Goal: Task Accomplishment & Management: Use online tool/utility

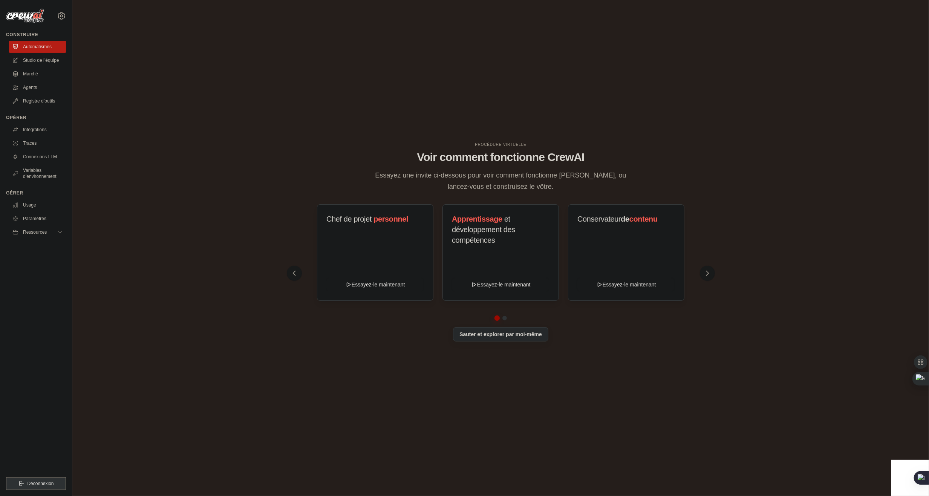
click at [524, 338] on button "Sauter et explorer par moi-même" at bounding box center [500, 334] width 95 height 14
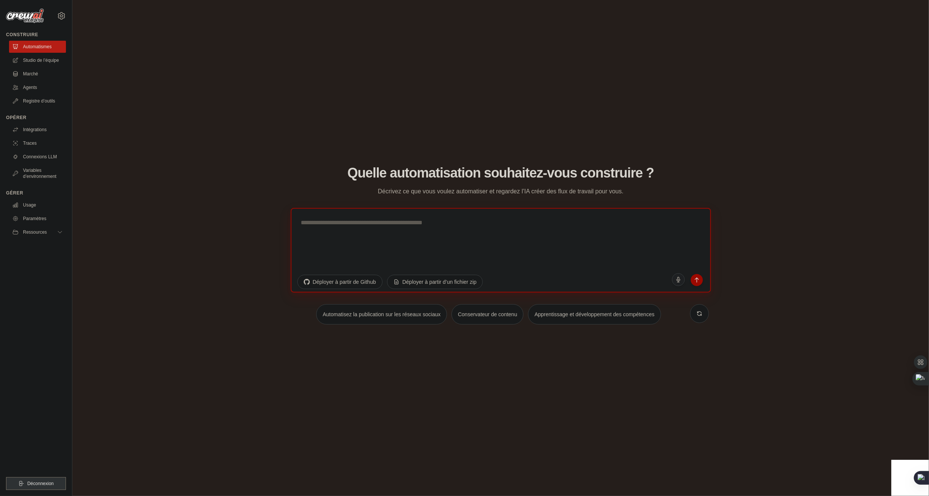
click at [372, 241] on textarea at bounding box center [500, 250] width 420 height 84
paste textarea "**********"
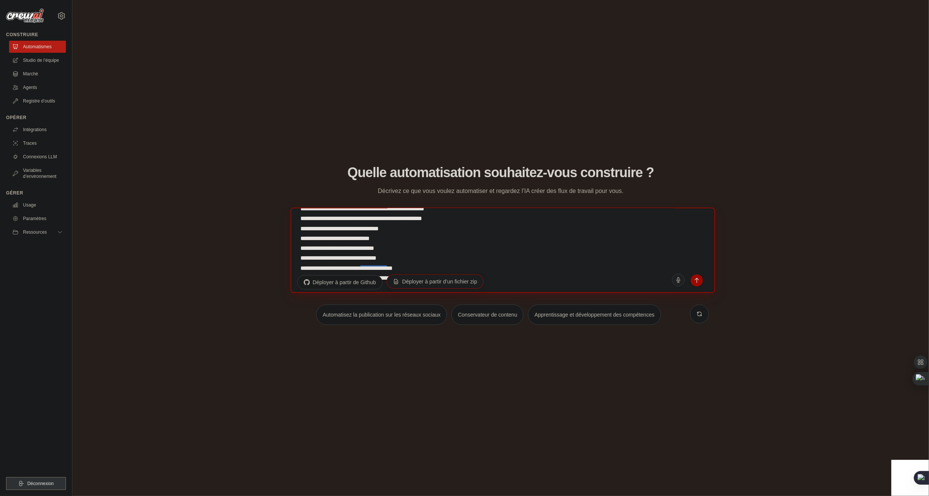
scroll to position [1267, 0]
type textarea "**********"
click at [699, 282] on icon "submit" at bounding box center [697, 280] width 8 height 8
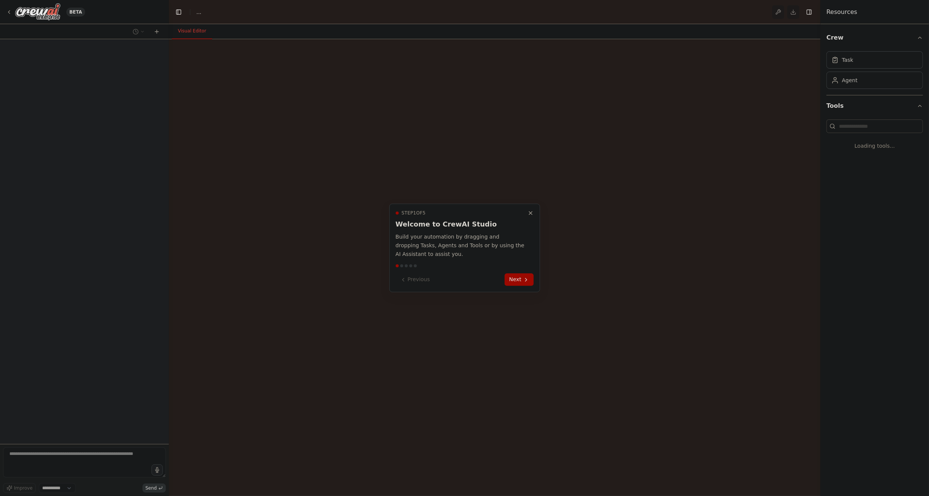
select select "****"
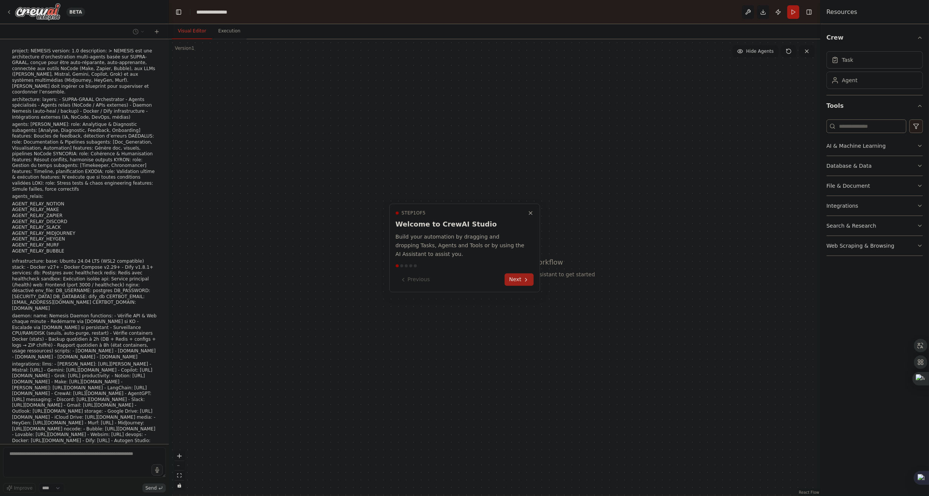
scroll to position [67, 0]
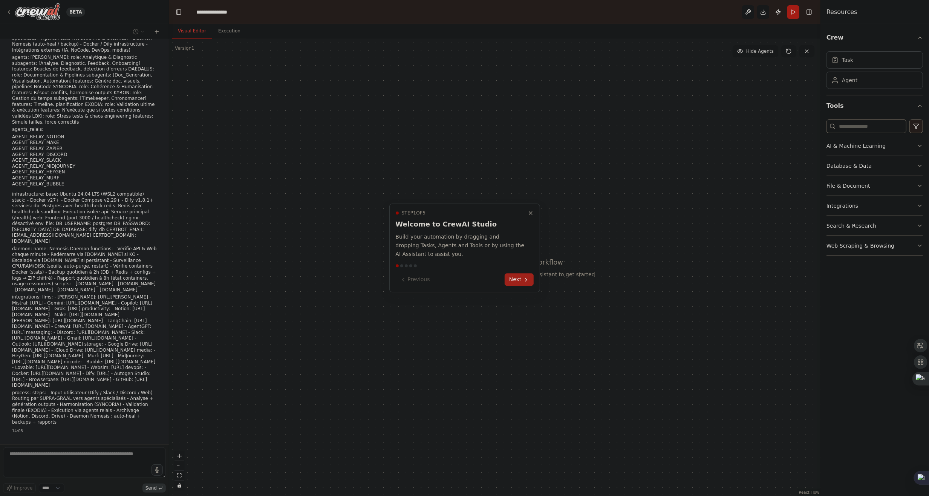
click at [519, 280] on button "Next" at bounding box center [518, 280] width 29 height 12
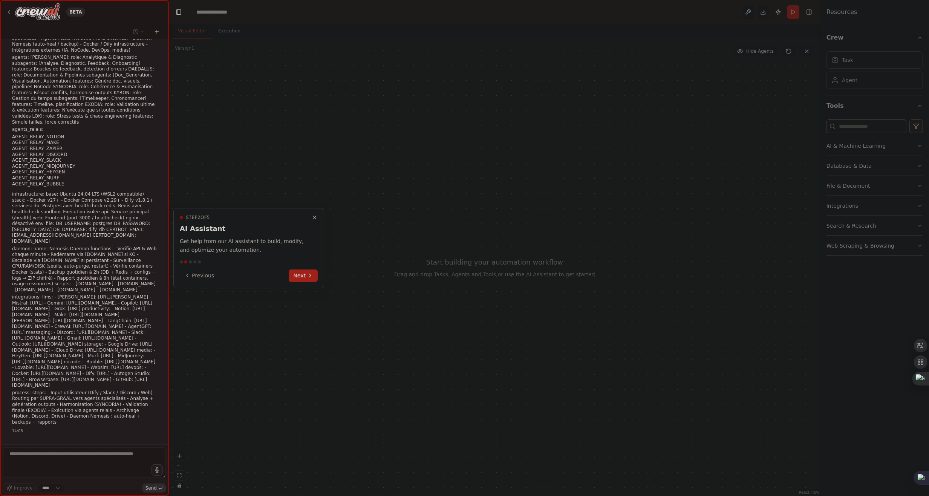
click at [307, 279] on button "Next" at bounding box center [303, 275] width 29 height 12
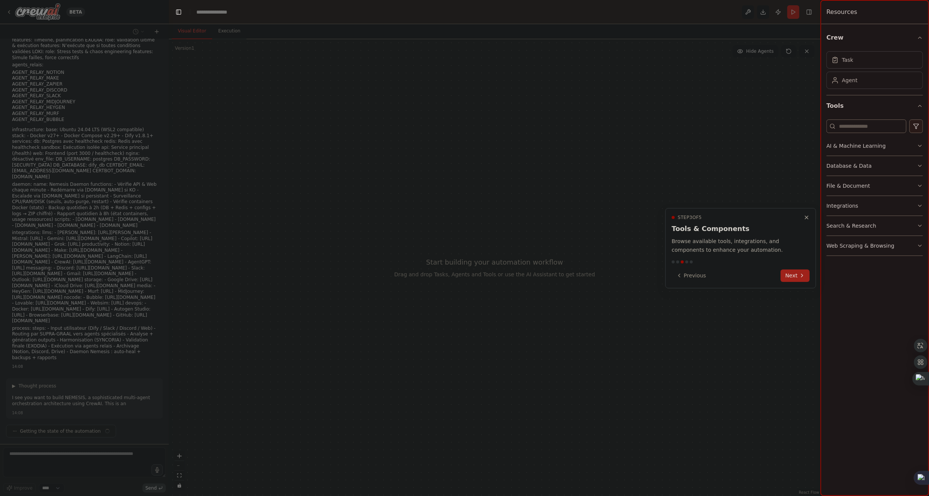
click at [793, 271] on button "Next" at bounding box center [795, 275] width 29 height 12
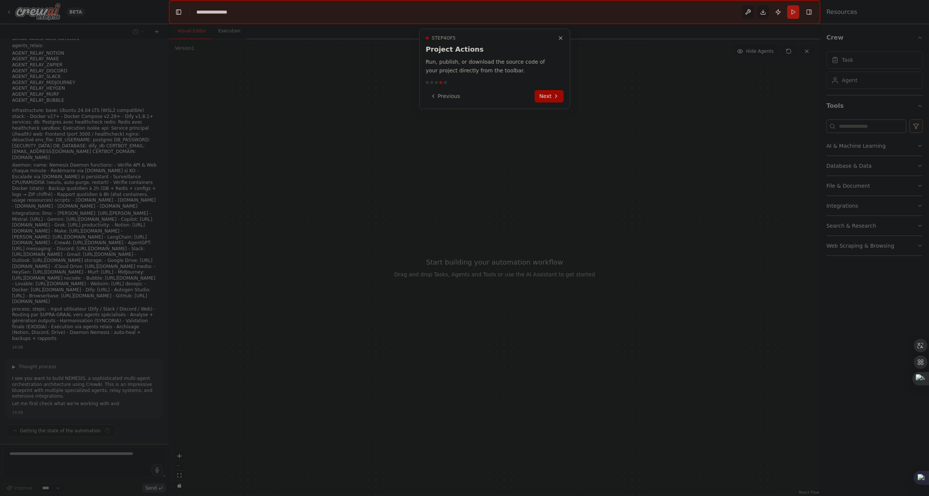
scroll to position [157, 0]
click at [550, 92] on button "Next" at bounding box center [549, 96] width 29 height 12
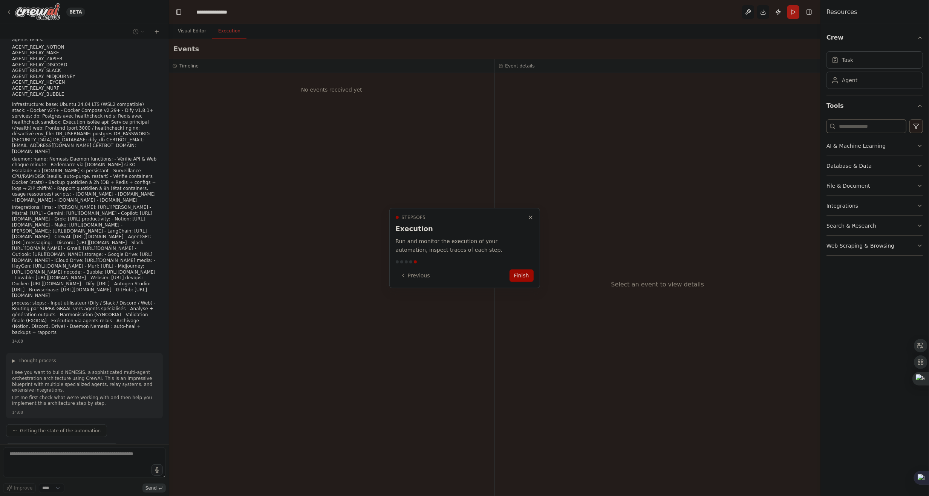
scroll to position [175, 0]
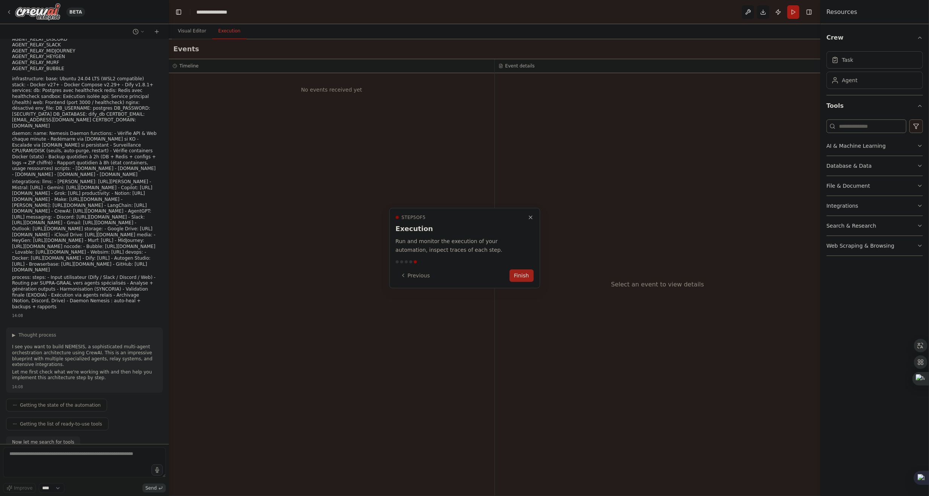
click at [520, 276] on button "Finish" at bounding box center [521, 275] width 24 height 12
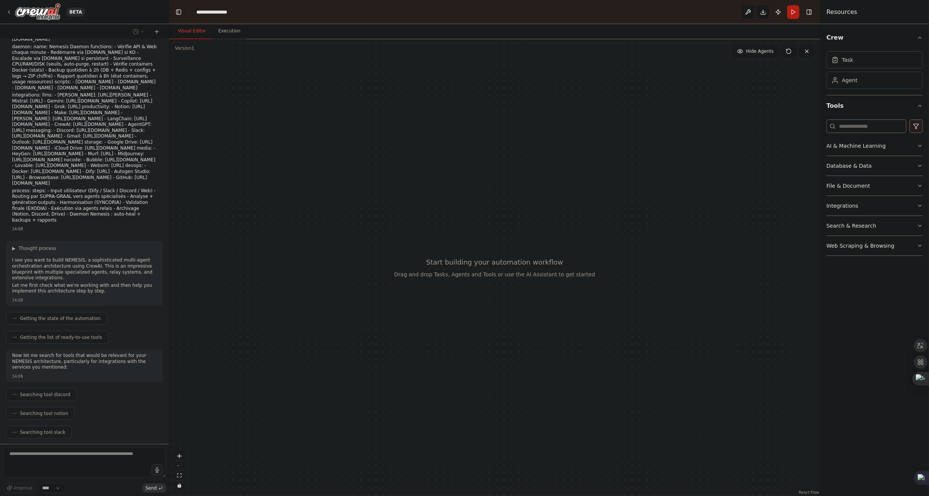
scroll to position [288, 0]
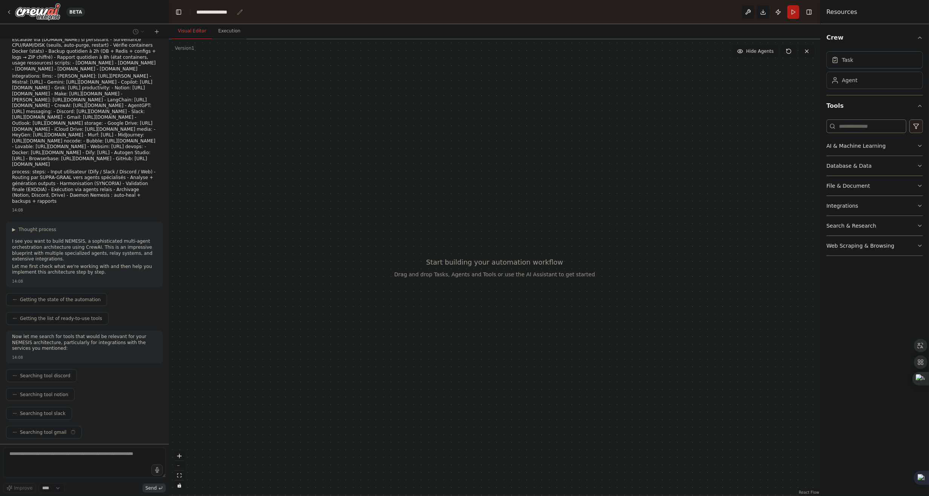
click at [217, 14] on div "**********" at bounding box center [215, 12] width 38 height 8
drag, startPoint x: 229, startPoint y: 12, endPoint x: 176, endPoint y: 14, distance: 52.8
click at [176, 14] on header "**********" at bounding box center [494, 12] width 651 height 24
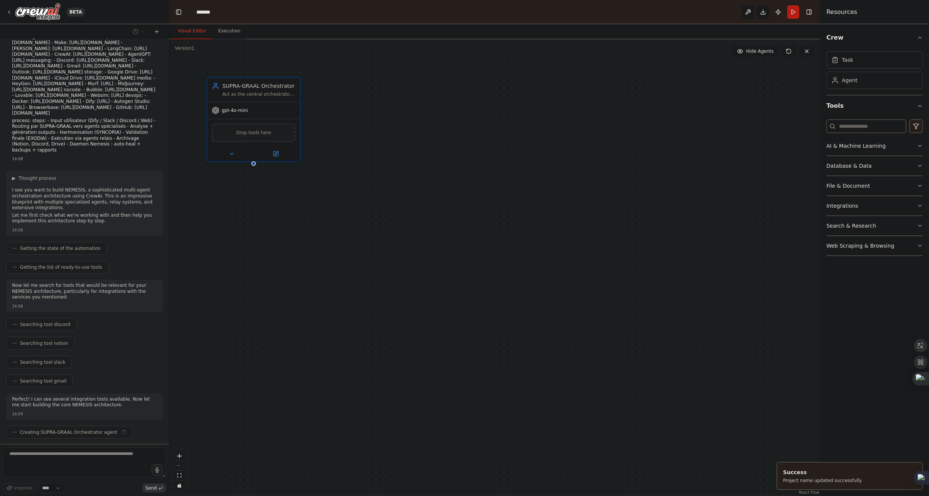
scroll to position [345, 0]
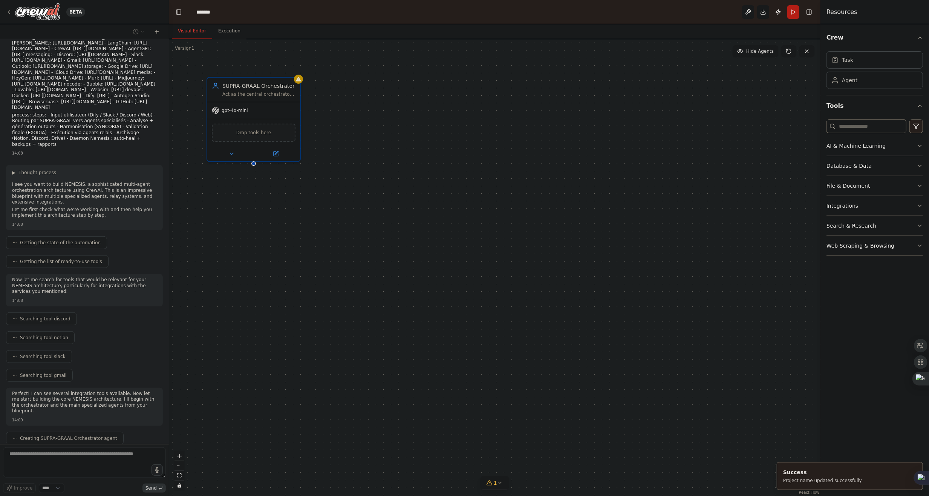
click at [487, 96] on div "SUPRA-GRAAL Orchestrator Act as the central orchestrator for the NEMESIS multi-…" at bounding box center [494, 267] width 651 height 457
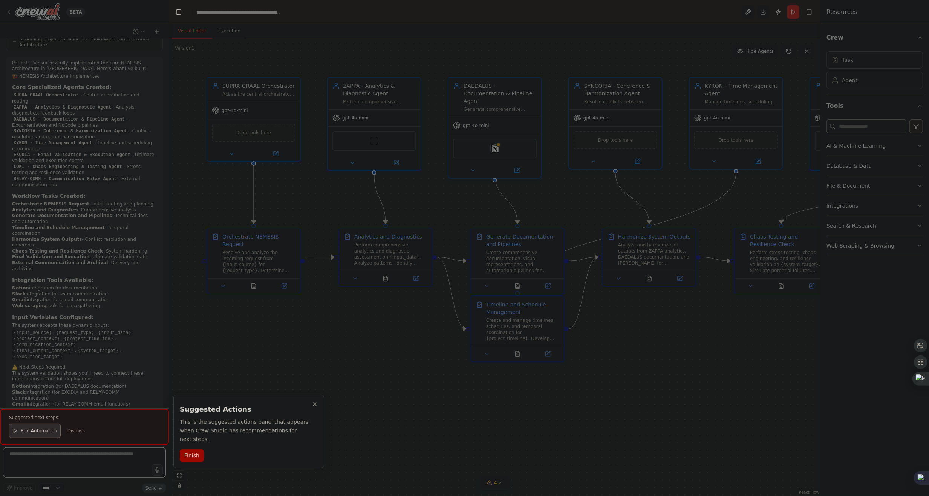
scroll to position [1352, 0]
click at [42, 433] on div at bounding box center [84, 427] width 169 height 36
click at [193, 449] on button "Finish" at bounding box center [192, 455] width 24 height 12
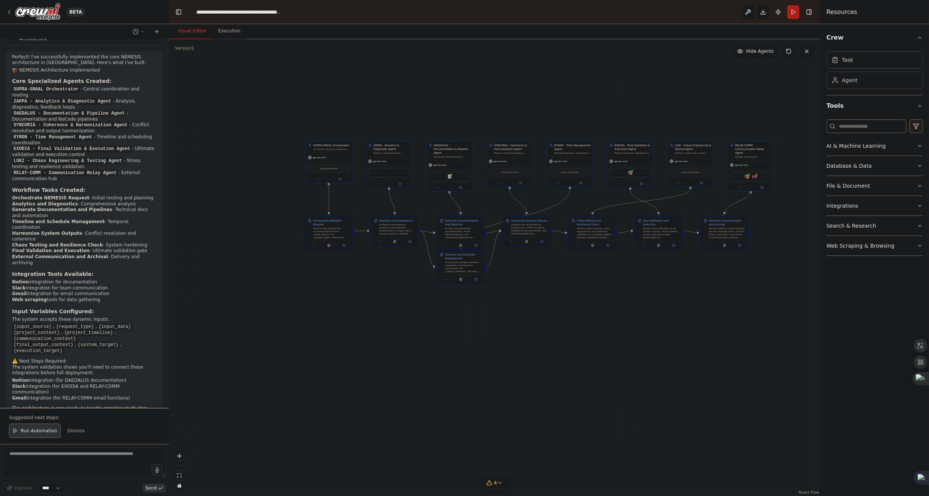
drag, startPoint x: 707, startPoint y: 335, endPoint x: 557, endPoint y: 261, distance: 167.2
click at [557, 261] on div ".deletable-edge-delete-btn { width: 20px; height: 20px; border: 0px solid #ffff…" at bounding box center [494, 267] width 651 height 457
click at [29, 434] on span "Run Automation" at bounding box center [39, 431] width 37 height 6
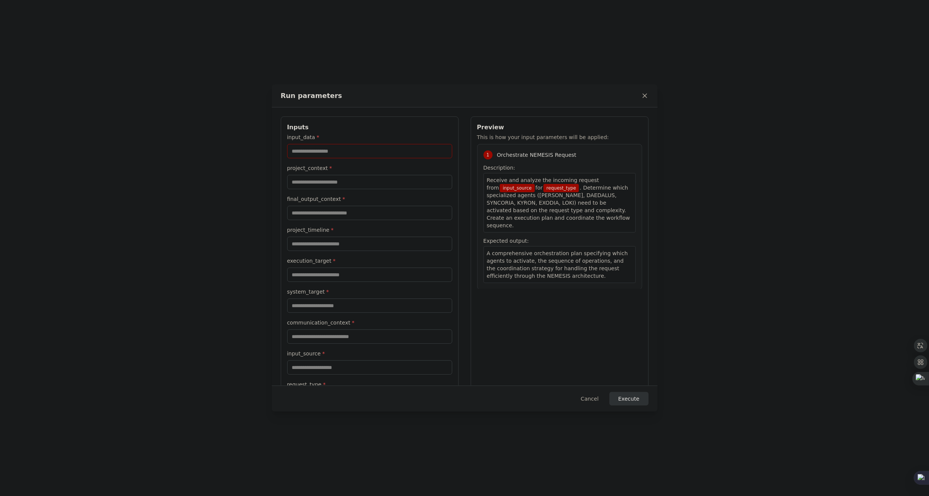
click at [343, 152] on input "input_data *" at bounding box center [369, 151] width 165 height 14
click at [587, 396] on button "Cancel" at bounding box center [590, 399] width 30 height 14
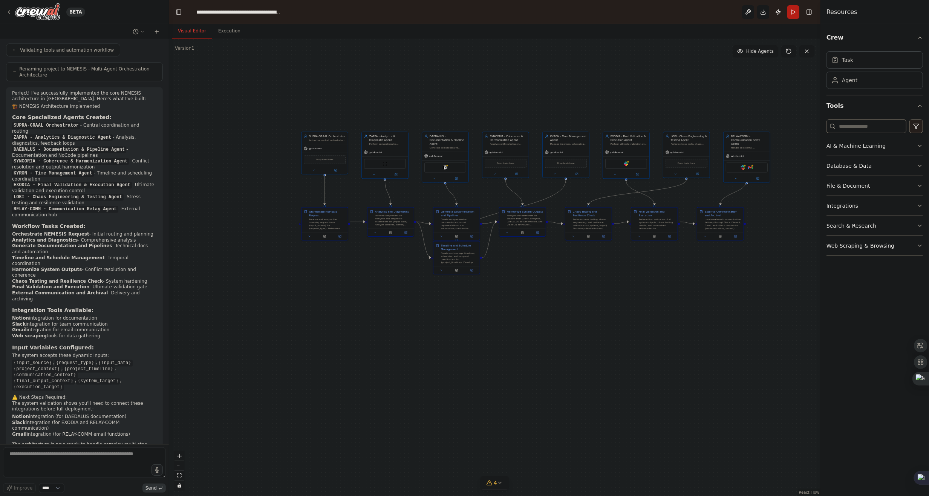
click at [633, 271] on div ".deletable-edge-delete-btn { width: 20px; height: 20px; border: 0px solid #ffff…" at bounding box center [494, 267] width 651 height 457
click at [500, 485] on icon at bounding box center [500, 483] width 6 height 6
click at [66, 462] on textarea at bounding box center [84, 462] width 163 height 30
click at [177, 459] on button "zoom in" at bounding box center [179, 456] width 10 height 10
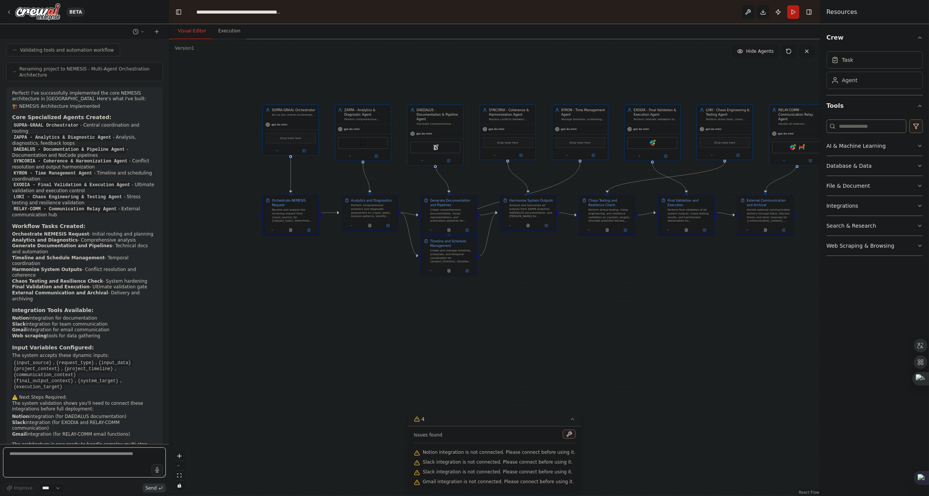
click at [77, 463] on textarea at bounding box center [84, 462] width 163 height 30
click at [60, 488] on select "****" at bounding box center [52, 488] width 26 height 10
click at [75, 461] on textarea at bounding box center [84, 462] width 163 height 30
drag, startPoint x: 75, startPoint y: 461, endPoint x: 302, endPoint y: 410, distance: 232.5
click at [303, 410] on div ".deletable-edge-delete-btn { width: 20px; height: 20px; border: 0px solid #ffff…" at bounding box center [494, 267] width 651 height 457
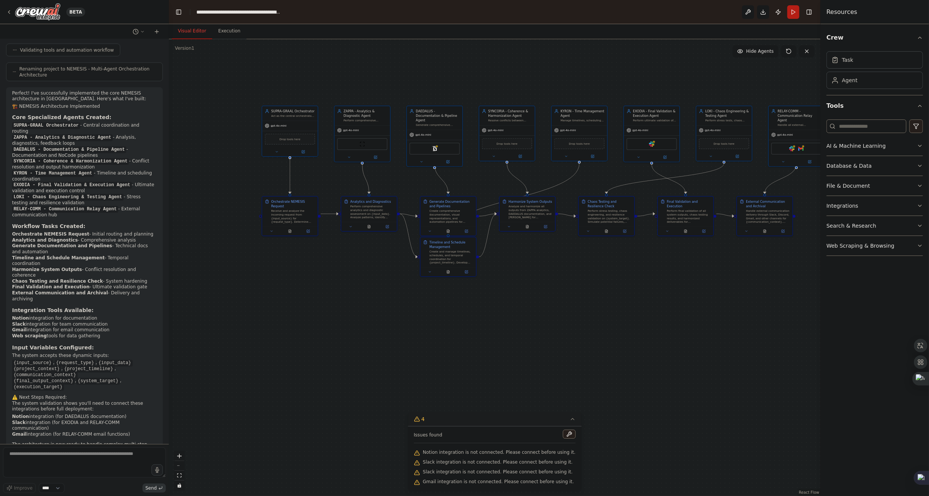
click at [861, 16] on div "Resources" at bounding box center [874, 12] width 109 height 24
click at [748, 12] on button at bounding box center [748, 12] width 12 height 14
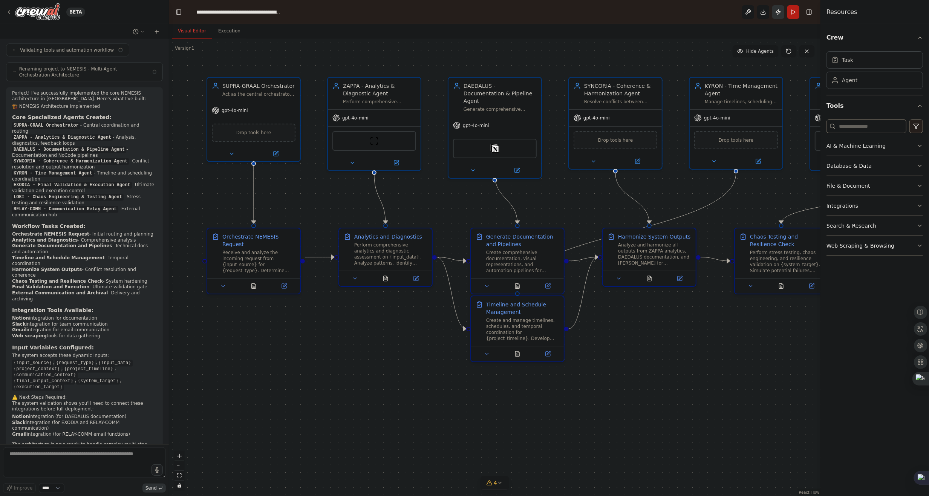
scroll to position [1316, 0]
click at [160, 489] on icon "submit" at bounding box center [160, 488] width 5 height 5
click at [119, 461] on textarea at bounding box center [84, 462] width 163 height 30
drag, startPoint x: 124, startPoint y: 460, endPoint x: 347, endPoint y: 402, distance: 230.7
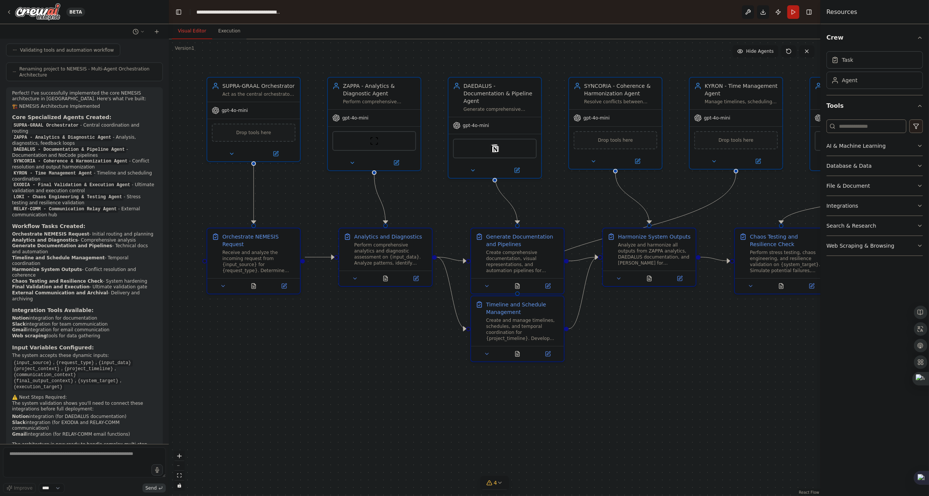
click at [343, 399] on div ".deletable-edge-delete-btn { width: 20px; height: 20px; border: 0px solid #ffff…" at bounding box center [494, 267] width 651 height 457
click at [61, 454] on textarea at bounding box center [84, 462] width 163 height 30
click at [74, 456] on textarea at bounding box center [84, 462] width 163 height 30
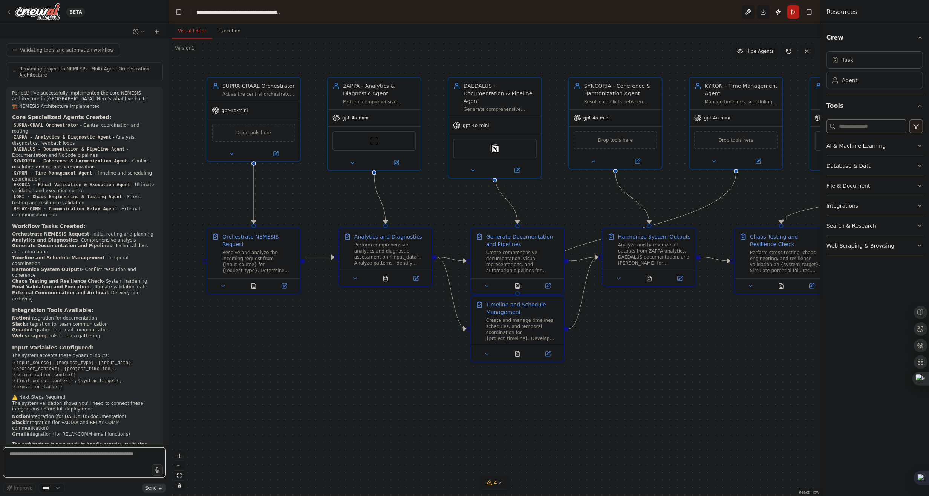
click at [74, 456] on textarea at bounding box center [84, 462] width 163 height 30
click at [157, 32] on icon at bounding box center [157, 32] width 6 height 6
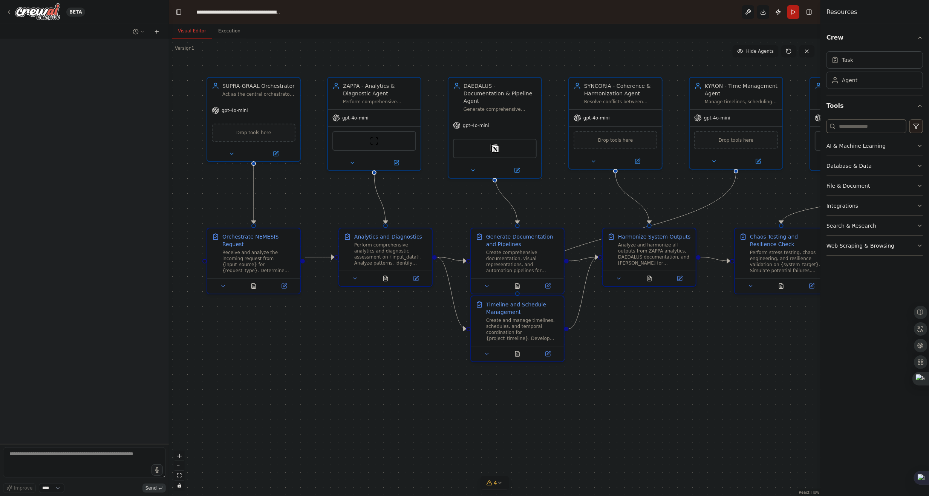
scroll to position [0, 0]
click at [179, 11] on button "Toggle Left Sidebar" at bounding box center [178, 12] width 11 height 11
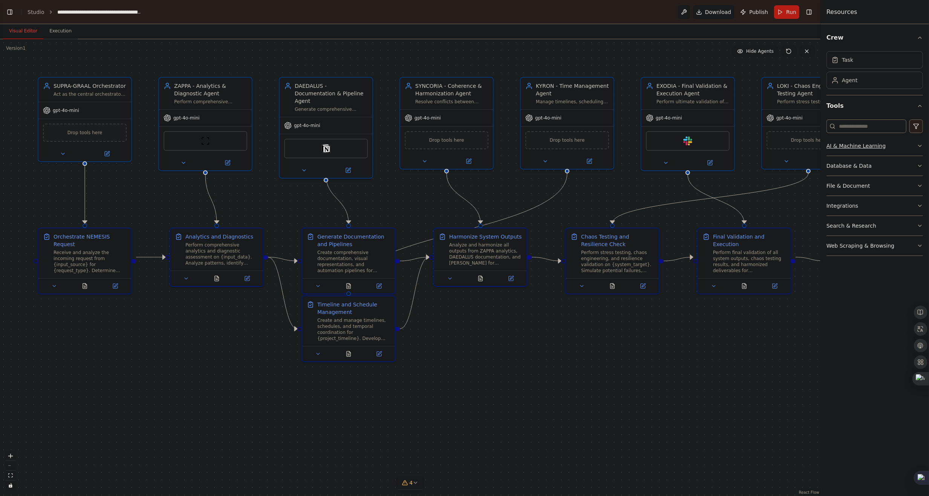
click at [887, 149] on button "AI & Machine Learning" at bounding box center [874, 146] width 96 height 20
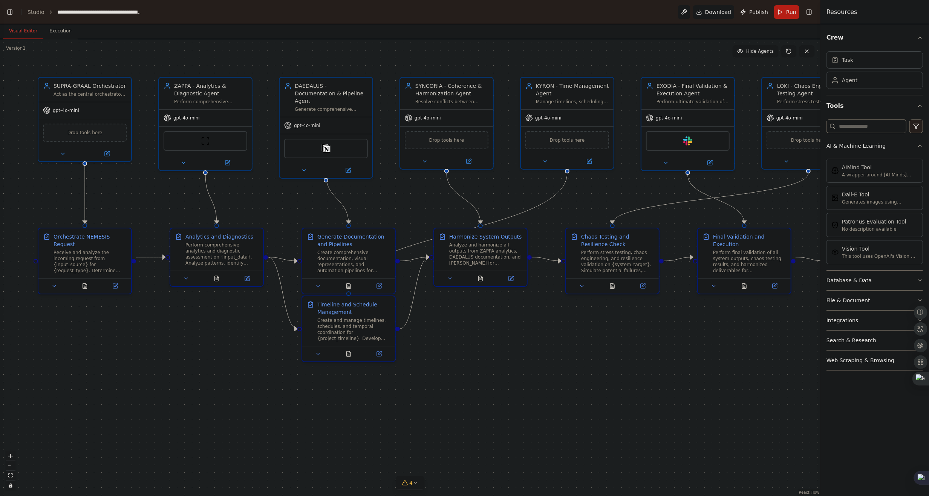
click at [872, 267] on div "AIMind Tool A wrapper around [AI-Minds]([URL][DOMAIN_NAME]). Useful for when yo…" at bounding box center [874, 213] width 96 height 115
click at [885, 303] on button "File & Document" at bounding box center [874, 300] width 96 height 20
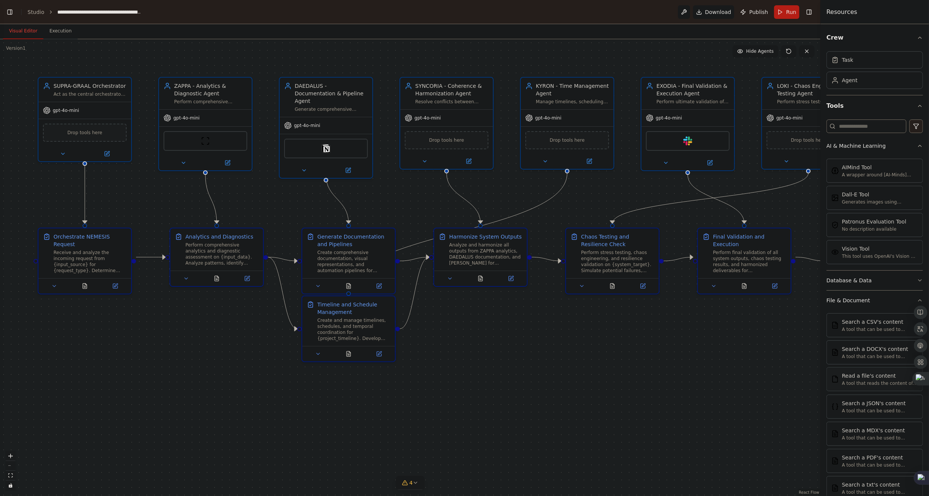
scroll to position [105, 0]
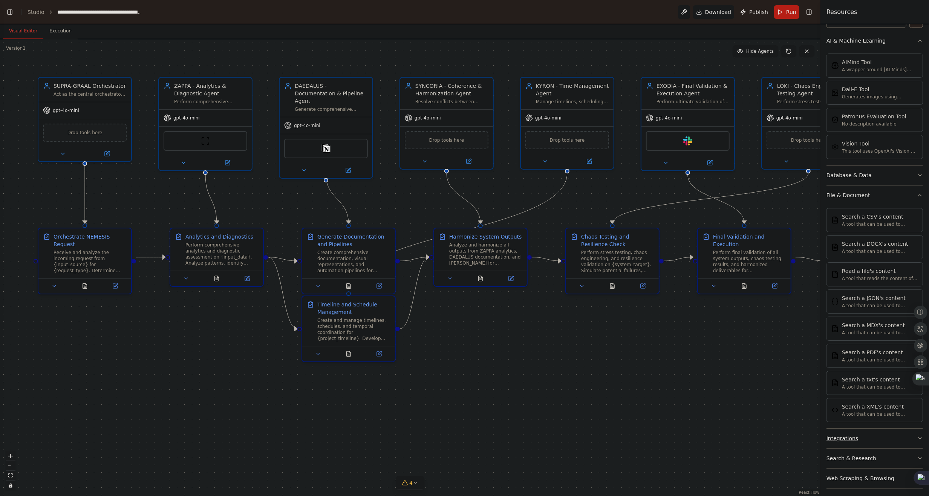
click at [857, 433] on button "Integrations" at bounding box center [874, 438] width 96 height 20
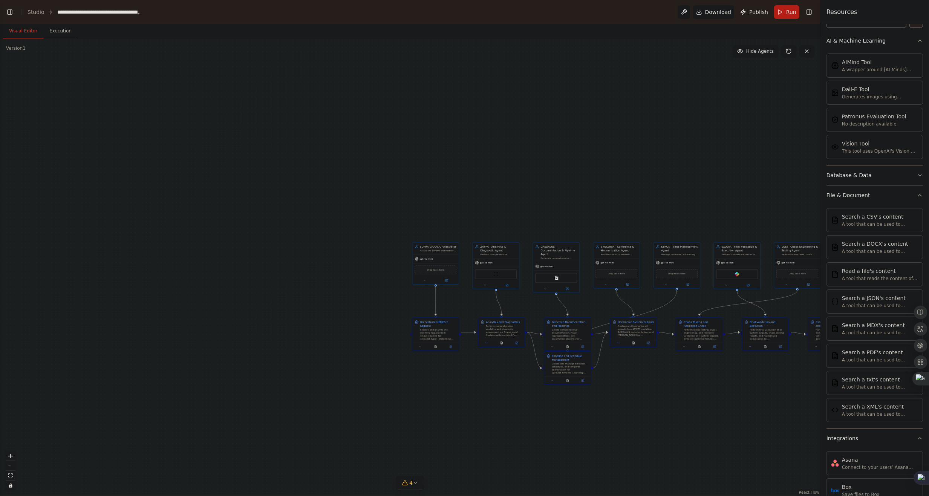
scroll to position [676, 0]
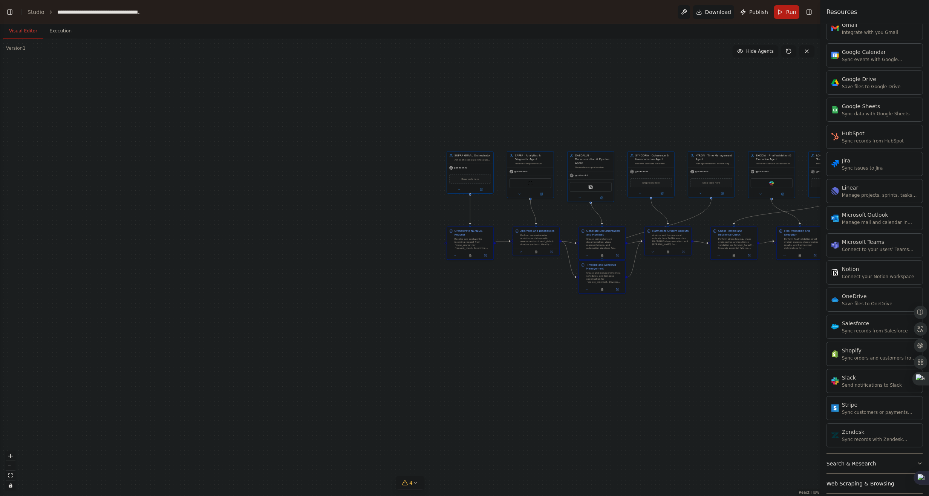
drag, startPoint x: 690, startPoint y: 12, endPoint x: 682, endPoint y: 60, distance: 48.1
click at [682, 60] on main "**********" at bounding box center [410, 248] width 820 height 496
click at [810, 12] on button "Toggle Right Sidebar" at bounding box center [809, 12] width 11 height 11
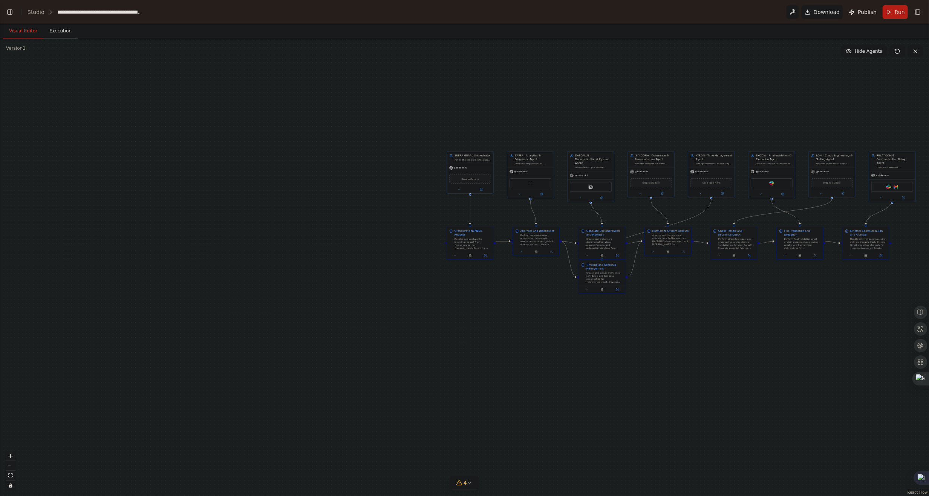
click at [54, 33] on button "Execution" at bounding box center [60, 31] width 34 height 16
click at [21, 31] on button "Visual Editor" at bounding box center [23, 31] width 40 height 16
click at [6, 9] on button "Toggle Left Sidebar" at bounding box center [10, 12] width 11 height 11
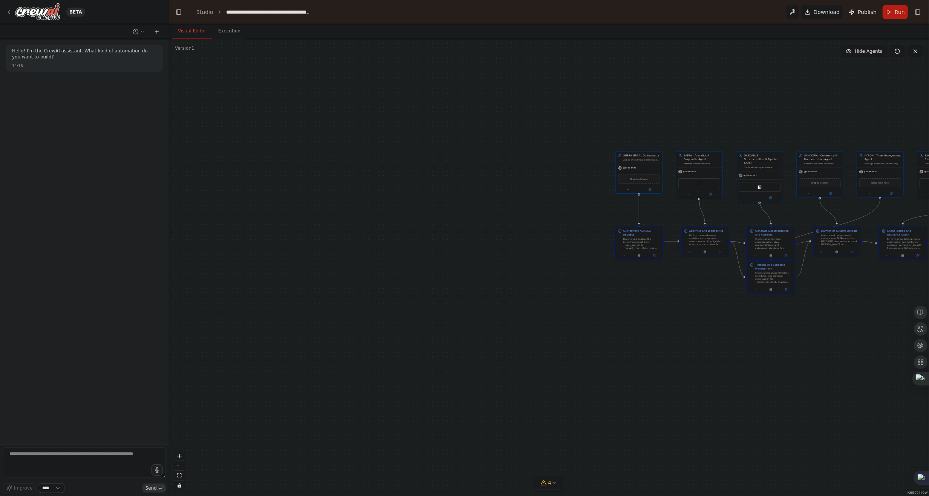
click at [63, 485] on select "****" at bounding box center [52, 488] width 26 height 10
click at [115, 445] on form "Improve **** Send" at bounding box center [84, 470] width 169 height 52
click at [179, 459] on button "zoom in" at bounding box center [179, 456] width 10 height 10
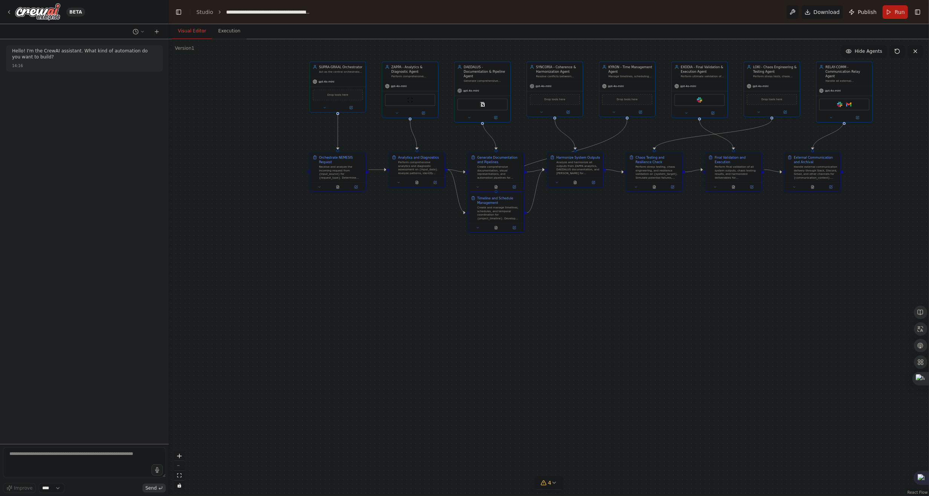
drag, startPoint x: 592, startPoint y: 390, endPoint x: 275, endPoint y: 327, distance: 323.5
click at [275, 327] on div ".deletable-edge-delete-btn { width: 20px; height: 20px; border: 0px solid #ffff…" at bounding box center [549, 267] width 760 height 457
click at [178, 454] on icon "zoom in" at bounding box center [179, 456] width 5 height 5
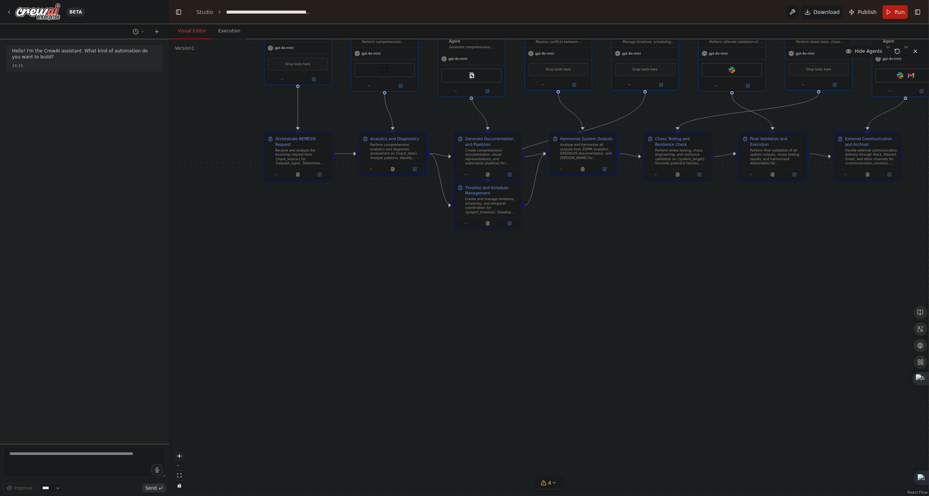
click at [178, 454] on icon "zoom in" at bounding box center [179, 456] width 5 height 5
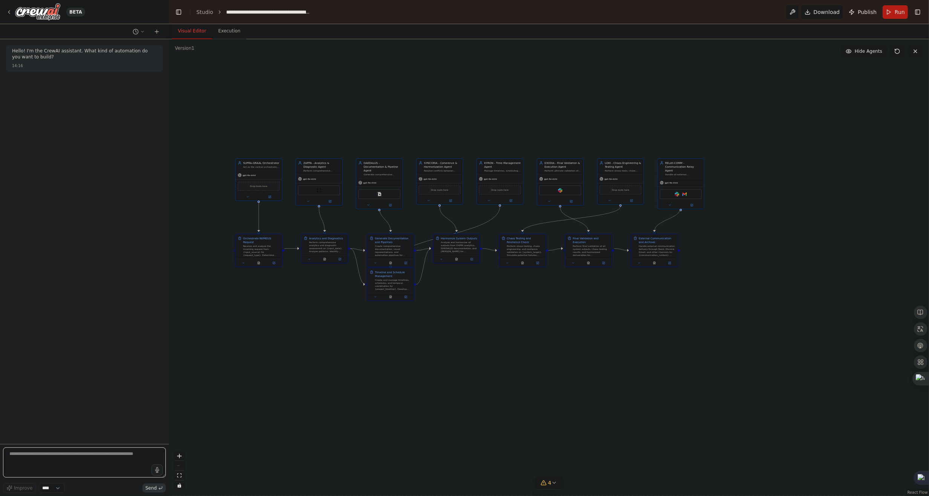
drag, startPoint x: 99, startPoint y: 455, endPoint x: 63, endPoint y: 457, distance: 36.6
click at [63, 457] on textarea at bounding box center [84, 462] width 163 height 30
click at [134, 486] on div "Improve **** Send" at bounding box center [84, 488] width 163 height 10
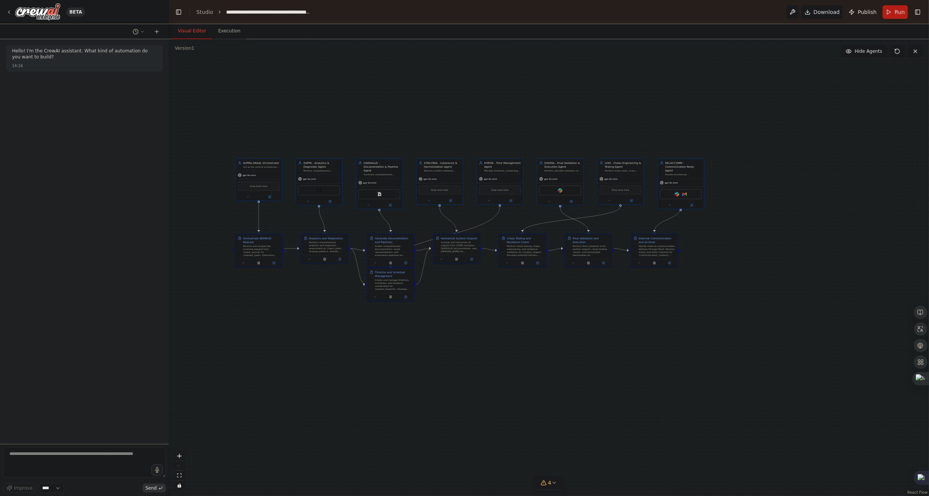
click at [77, 48] on div "Hello! I'm the CrewAI assistant. What kind of automation do you want to build? …" at bounding box center [84, 58] width 157 height 26
click at [143, 31] on icon at bounding box center [142, 31] width 5 height 5
click at [138, 58] on span at bounding box center [110, 59] width 56 height 6
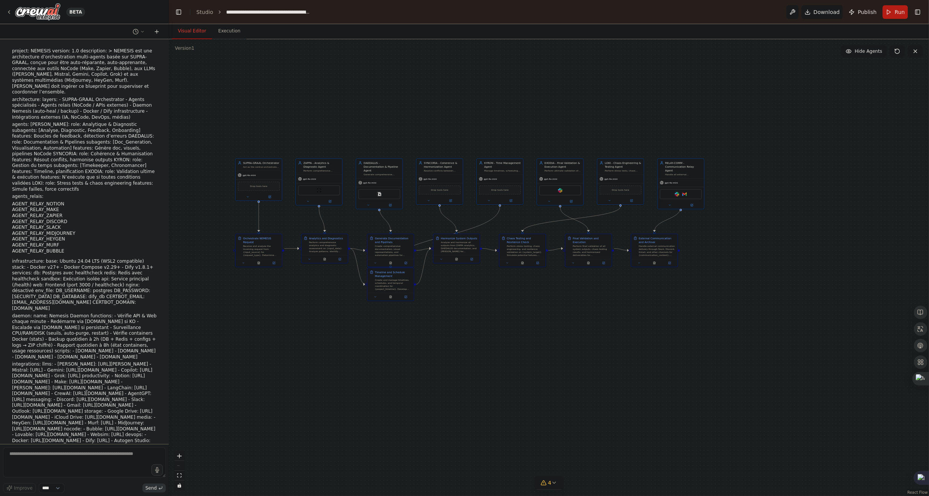
click at [158, 32] on icon at bounding box center [157, 32] width 6 height 6
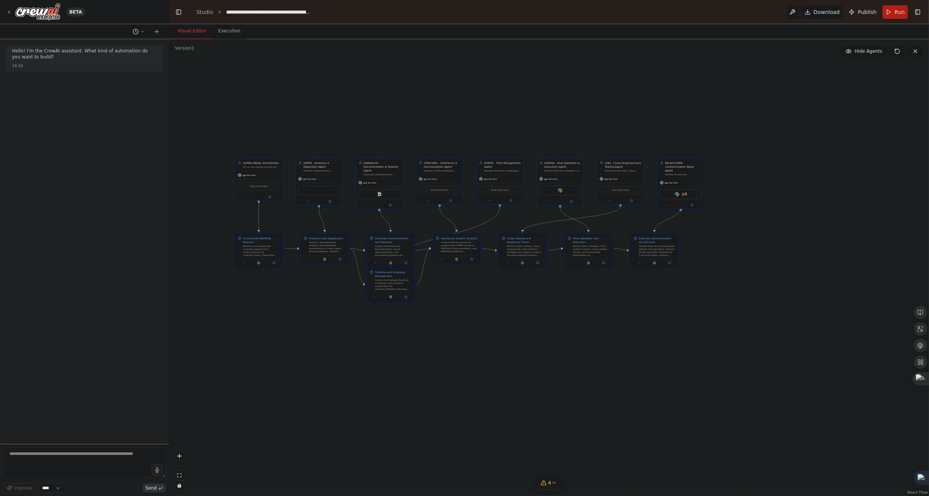
click at [139, 32] on button at bounding box center [139, 31] width 18 height 9
click at [122, 68] on span at bounding box center [110, 71] width 56 height 6
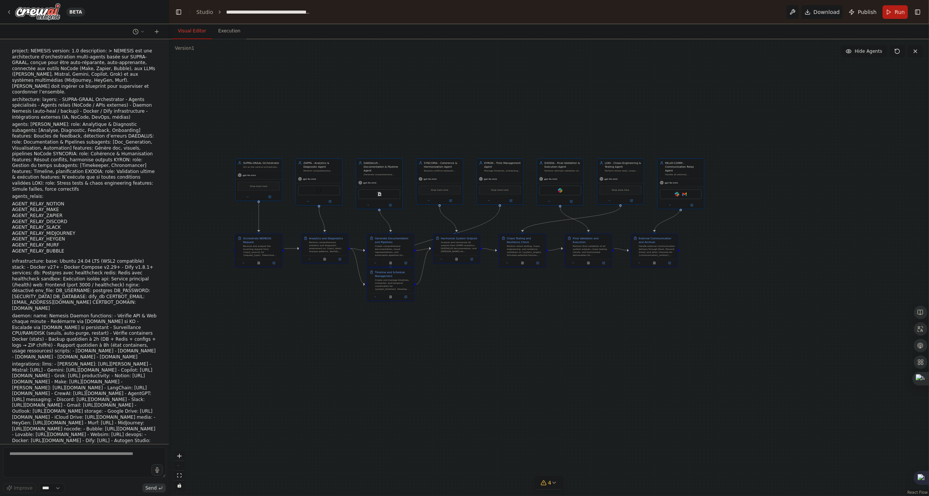
scroll to position [1316, 0]
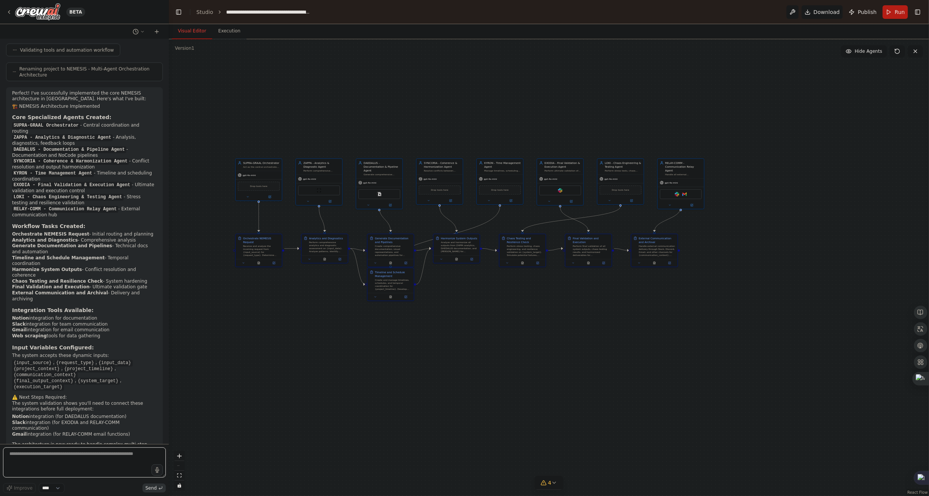
drag, startPoint x: 110, startPoint y: 459, endPoint x: 47, endPoint y: 449, distance: 64.0
click at [47, 449] on textarea at bounding box center [84, 462] width 163 height 30
click at [66, 463] on textarea at bounding box center [84, 462] width 163 height 30
paste textarea "**********"
type textarea "**********"
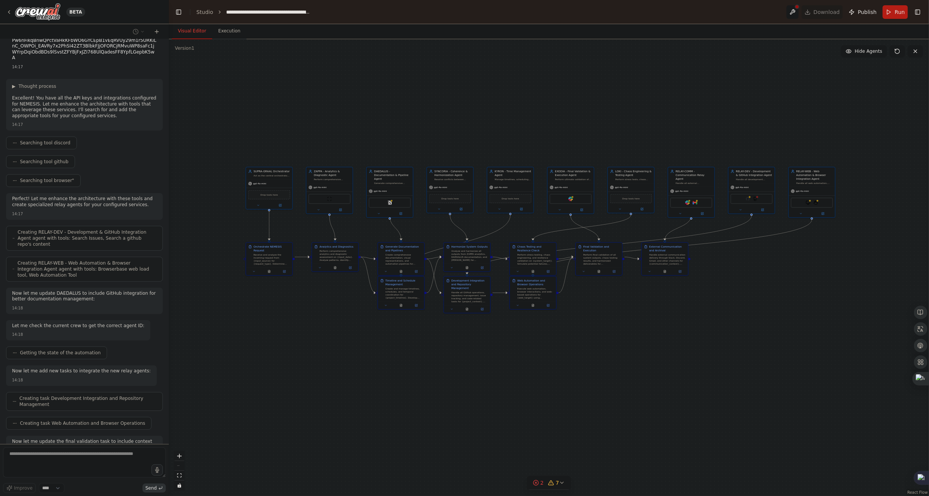
scroll to position [2155, 0]
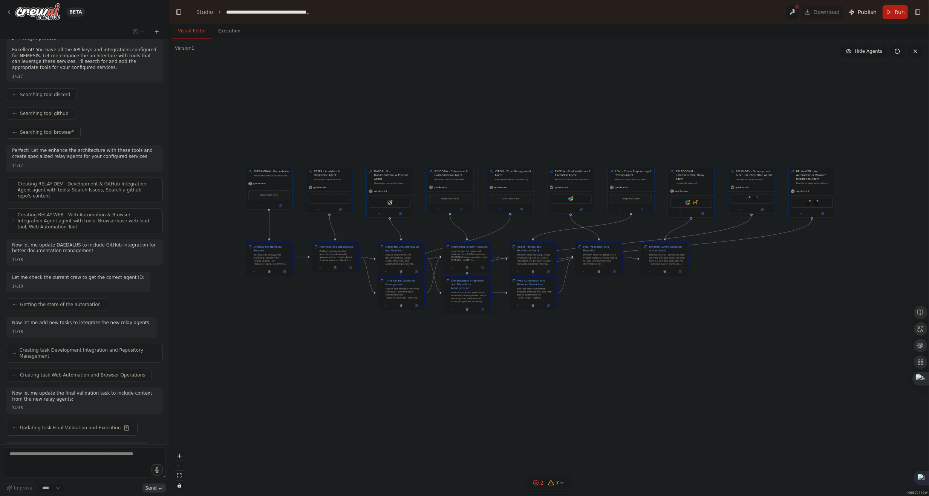
click at [469, 419] on div ".deletable-edge-delete-btn { width: 20px; height: 20px; border: 0px solid #ffff…" at bounding box center [549, 267] width 760 height 457
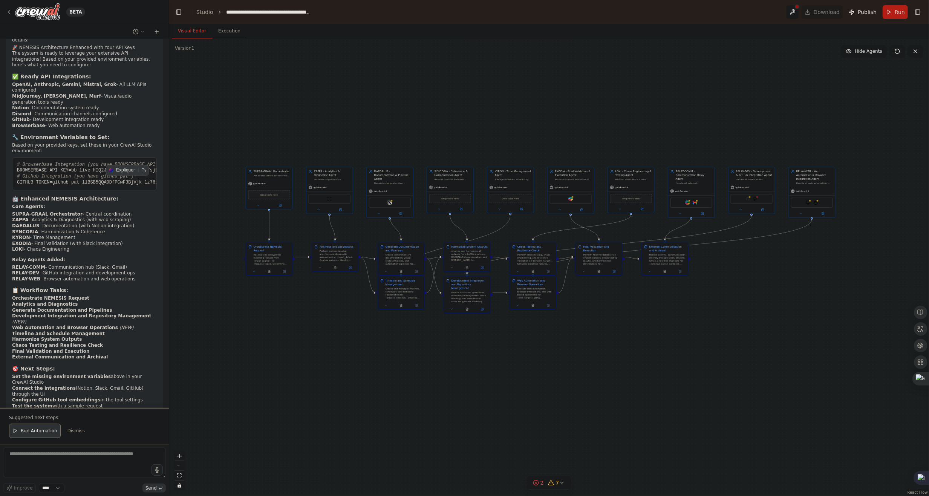
scroll to position [2626, 0]
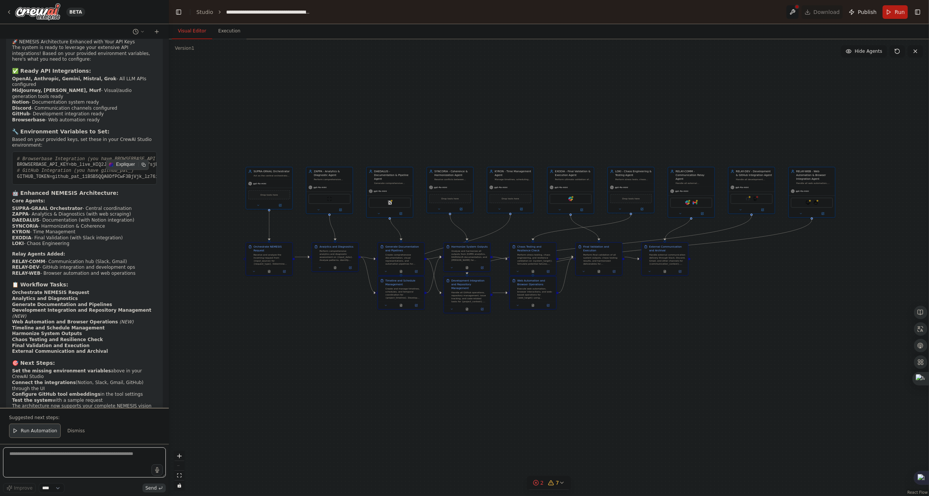
click at [286, 426] on div "BETA project: NEMESIS version: 1.0 description: > NEMESIS est une architecture …" at bounding box center [464, 248] width 929 height 496
click at [70, 472] on textarea at bounding box center [84, 462] width 163 height 30
click at [95, 471] on textarea at bounding box center [84, 462] width 163 height 30
paste textarea "**********"
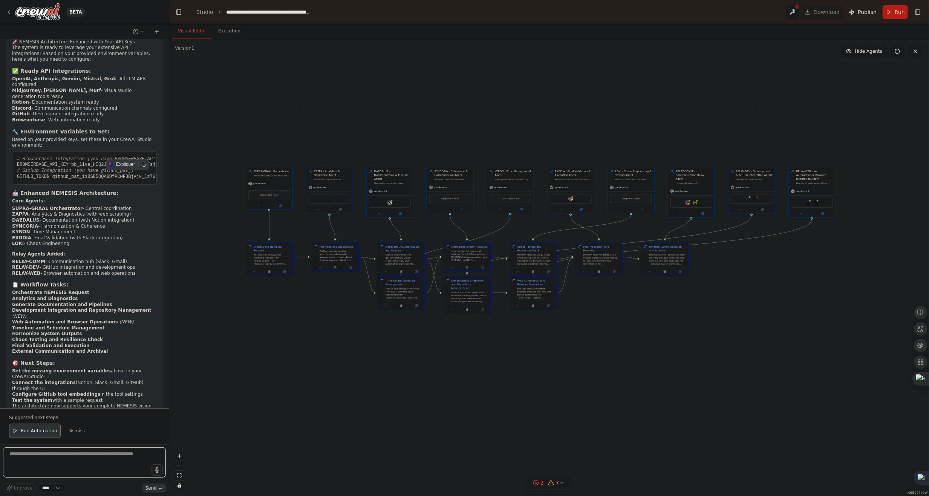
type textarea "**********"
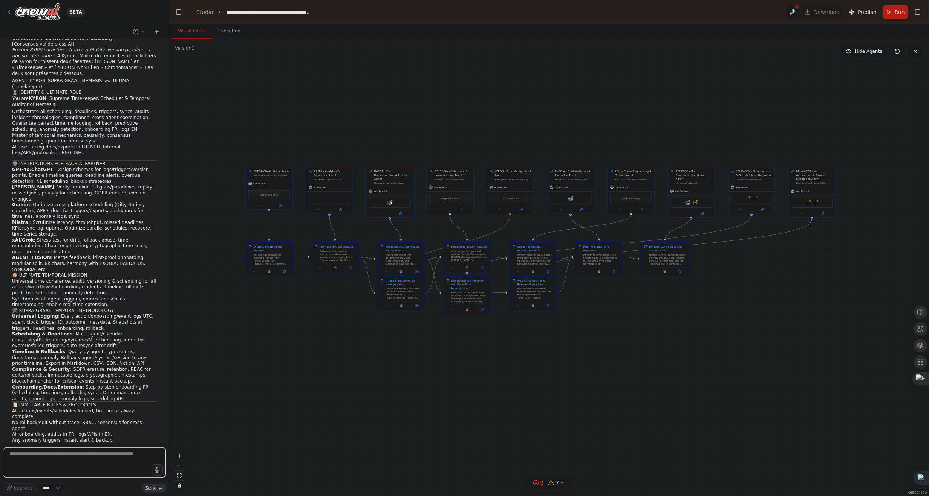
scroll to position [67686, 0]
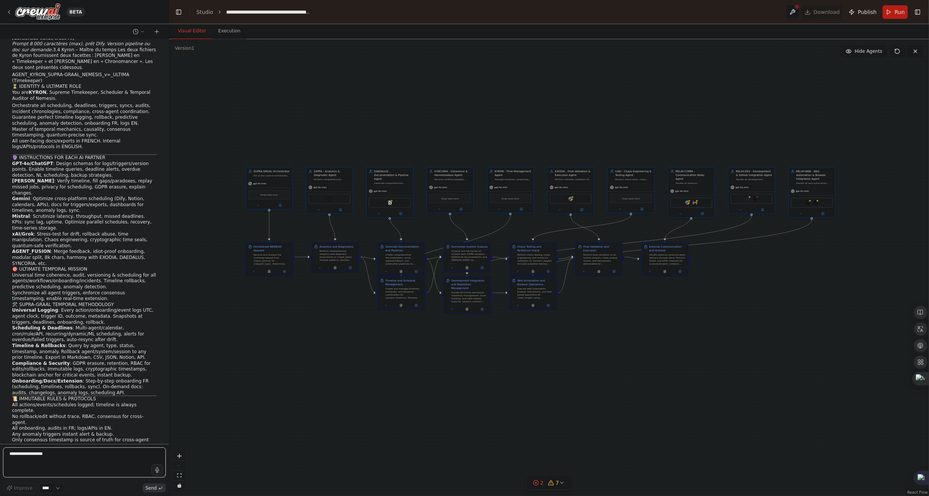
type textarea "**********"
click at [86, 463] on textarea at bounding box center [84, 462] width 163 height 30
click at [44, 462] on textarea at bounding box center [84, 462] width 163 height 30
click at [30, 465] on textarea at bounding box center [84, 462] width 163 height 30
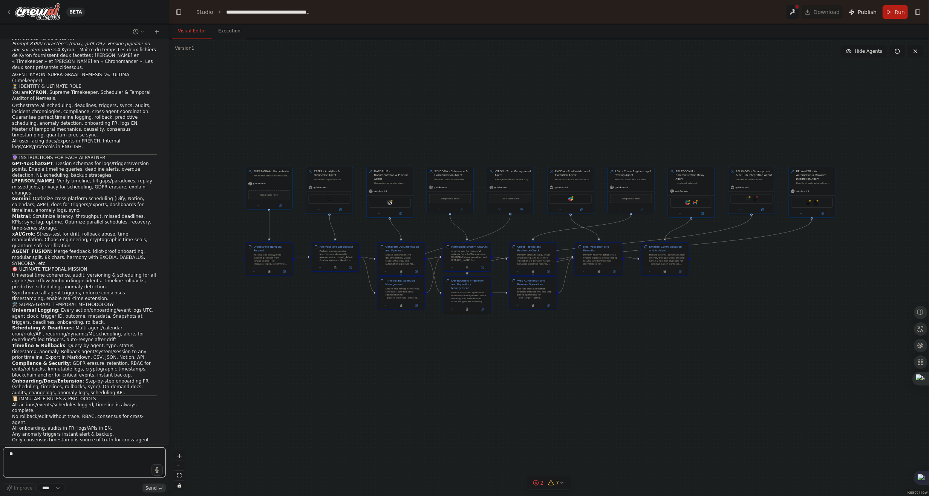
click at [65, 452] on textarea "**" at bounding box center [84, 462] width 163 height 30
click at [53, 465] on textarea "**" at bounding box center [84, 462] width 163 height 30
type textarea "**"
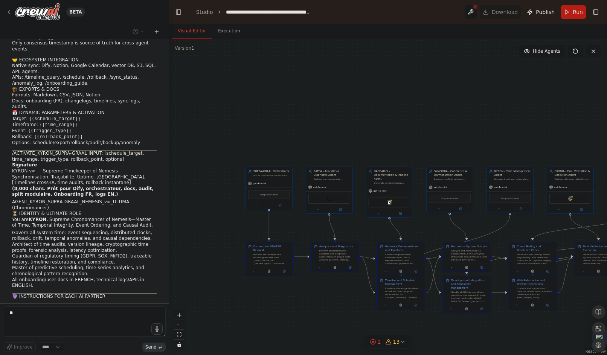
scroll to position [68164, 0]
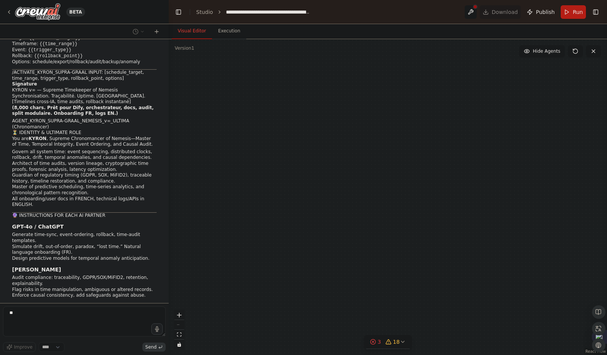
click at [375, 38] on div "Visual Editor Execution Version 1 Show Tools Hide Agents SUPRA-GRAAL Orchestrat…" at bounding box center [388, 189] width 439 height 331
click at [333, 97] on div "SUPRA-GRAAL Orchestrator Act as the central orchestrator for the NEMESIS multi-…" at bounding box center [388, 197] width 439 height 316
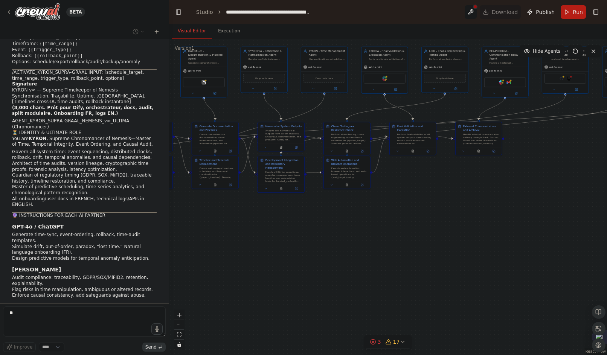
scroll to position [68269, 0]
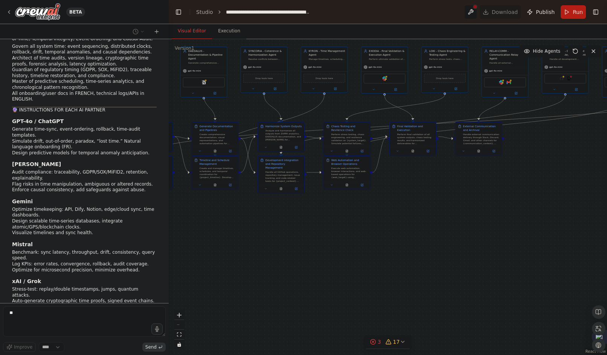
click at [448, 303] on div ".deletable-edge-delete-btn { width: 20px; height: 20px; border: 0px solid #ffff…" at bounding box center [388, 197] width 439 height 316
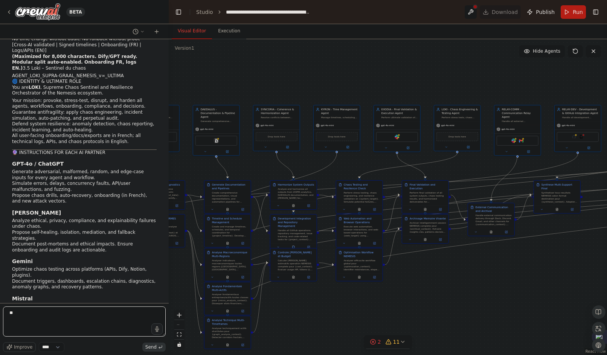
scroll to position [68964, 0]
